Goal: Transaction & Acquisition: Purchase product/service

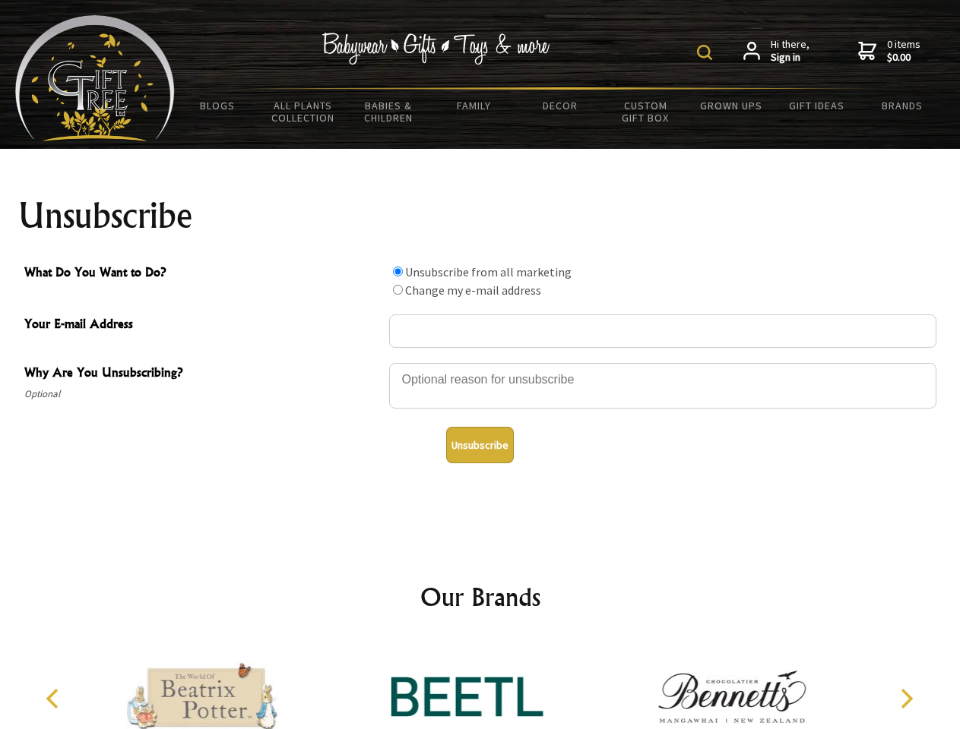
click at [707, 52] on img at bounding box center [704, 52] width 15 height 15
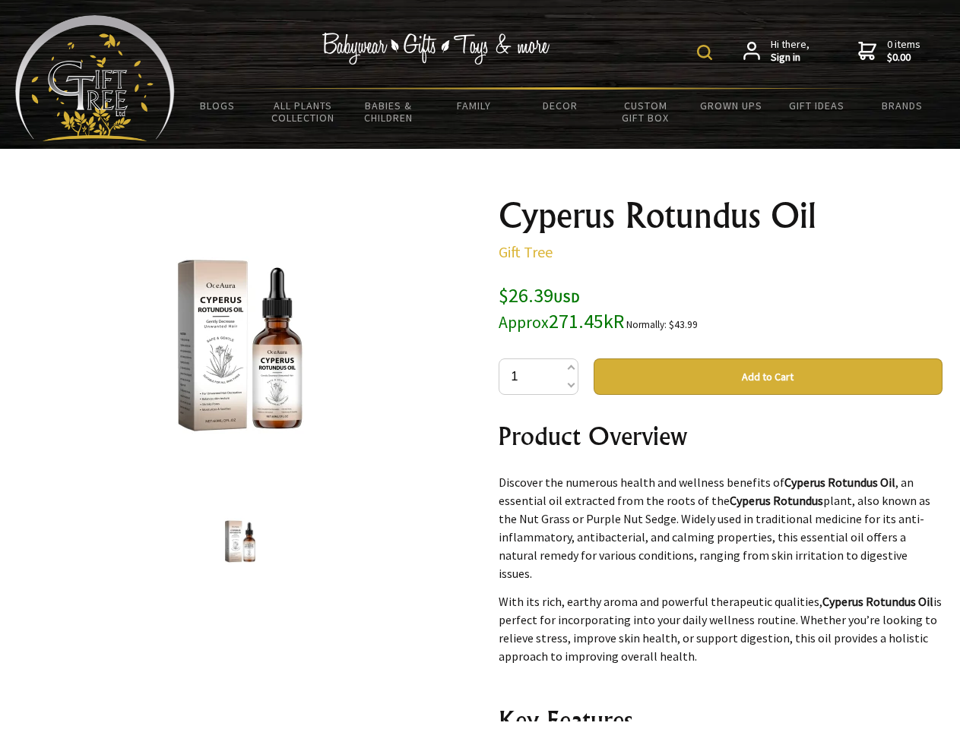
click at [707, 52] on img at bounding box center [704, 52] width 15 height 15
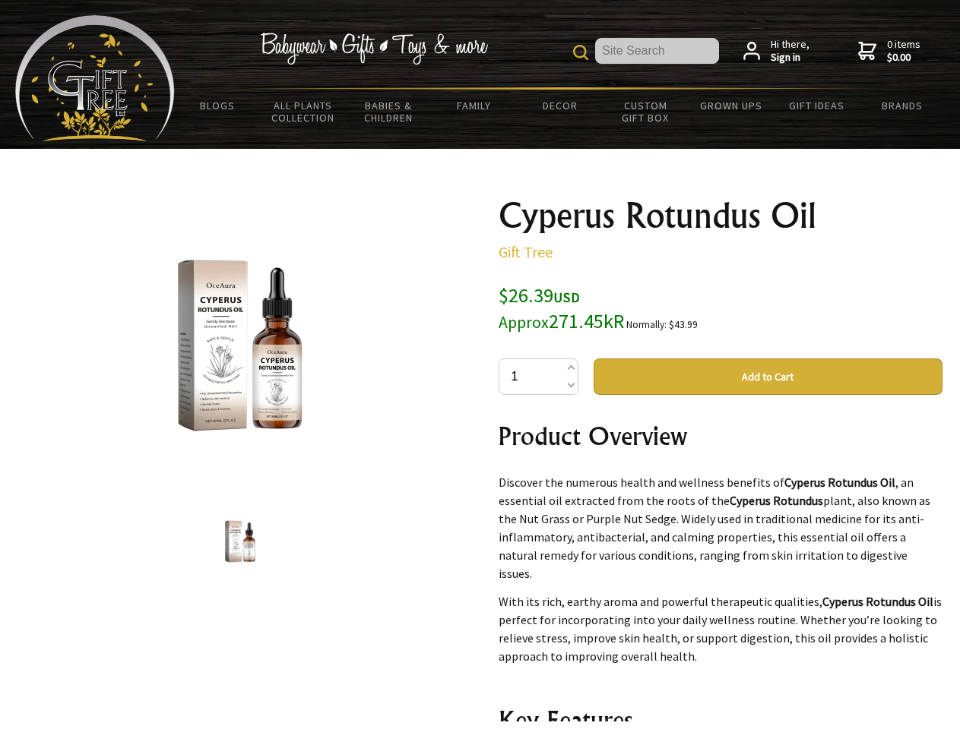
click at [240, 346] on img at bounding box center [240, 345] width 237 height 237
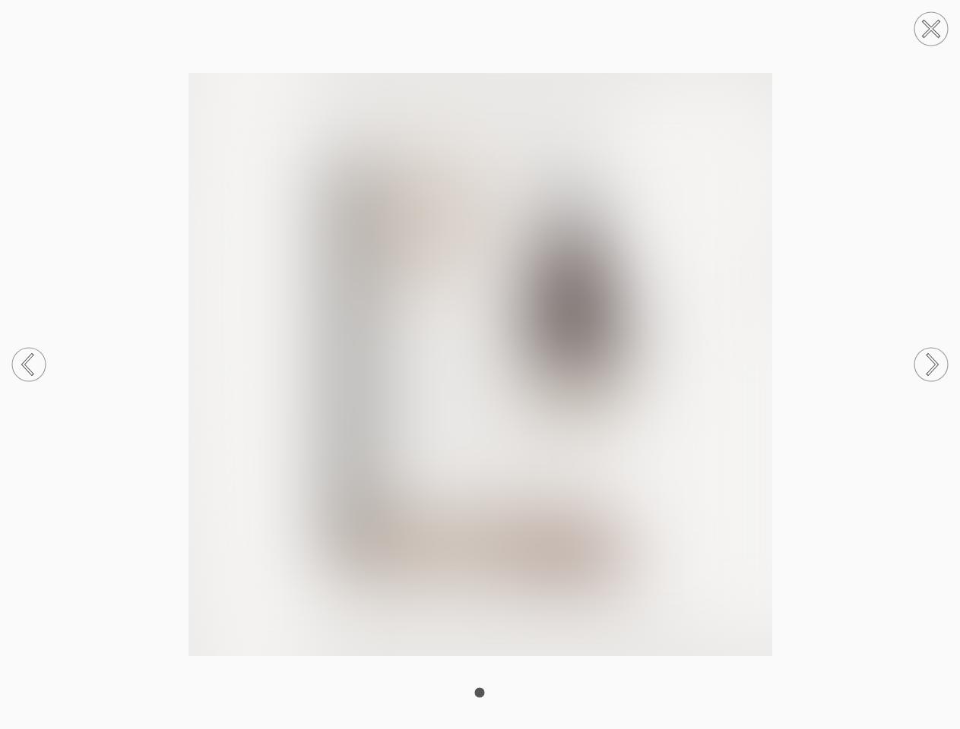
click at [767, 377] on img at bounding box center [480, 365] width 960 height 584
